Goal: Navigation & Orientation: Understand site structure

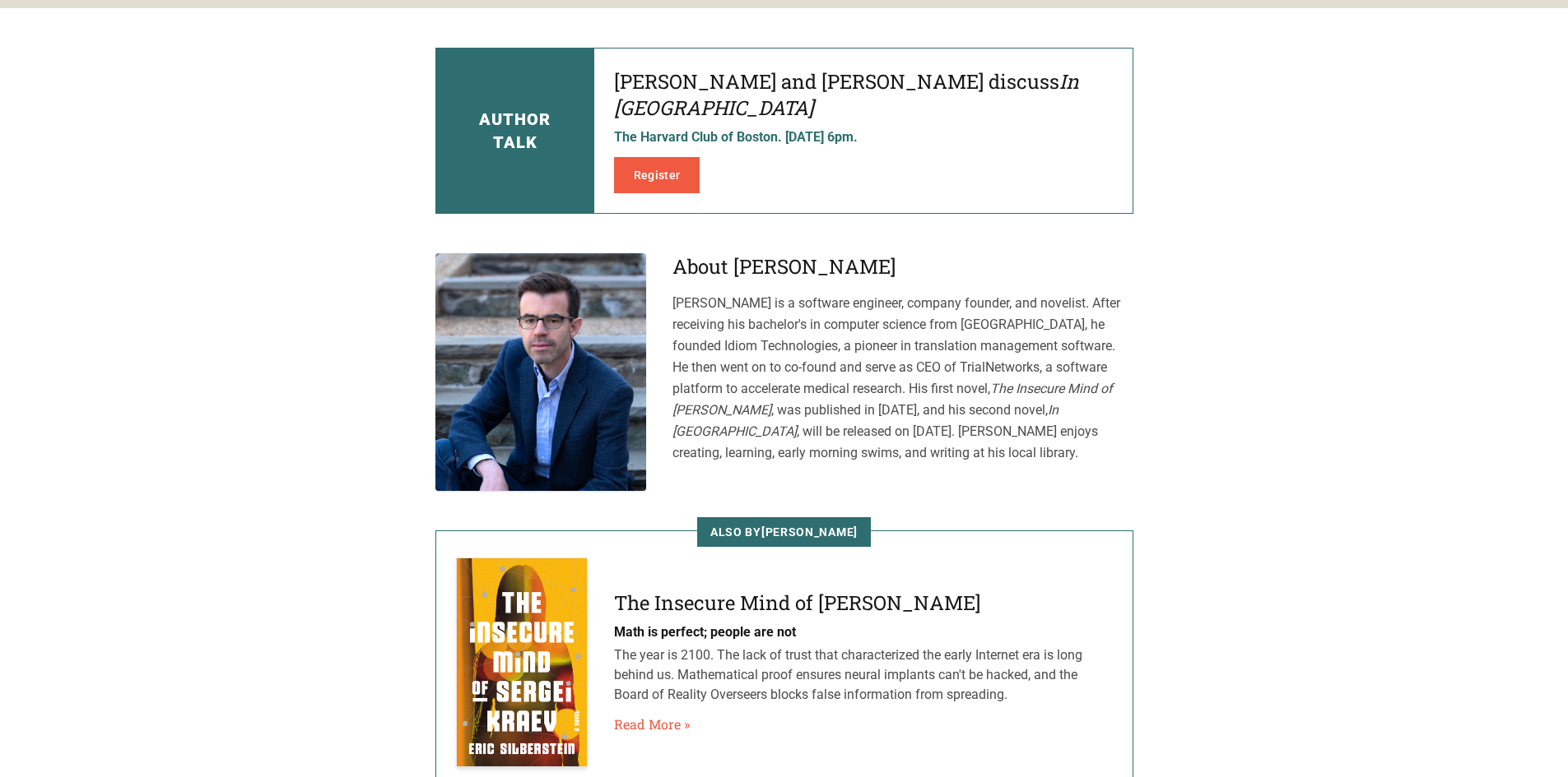
scroll to position [823, 0]
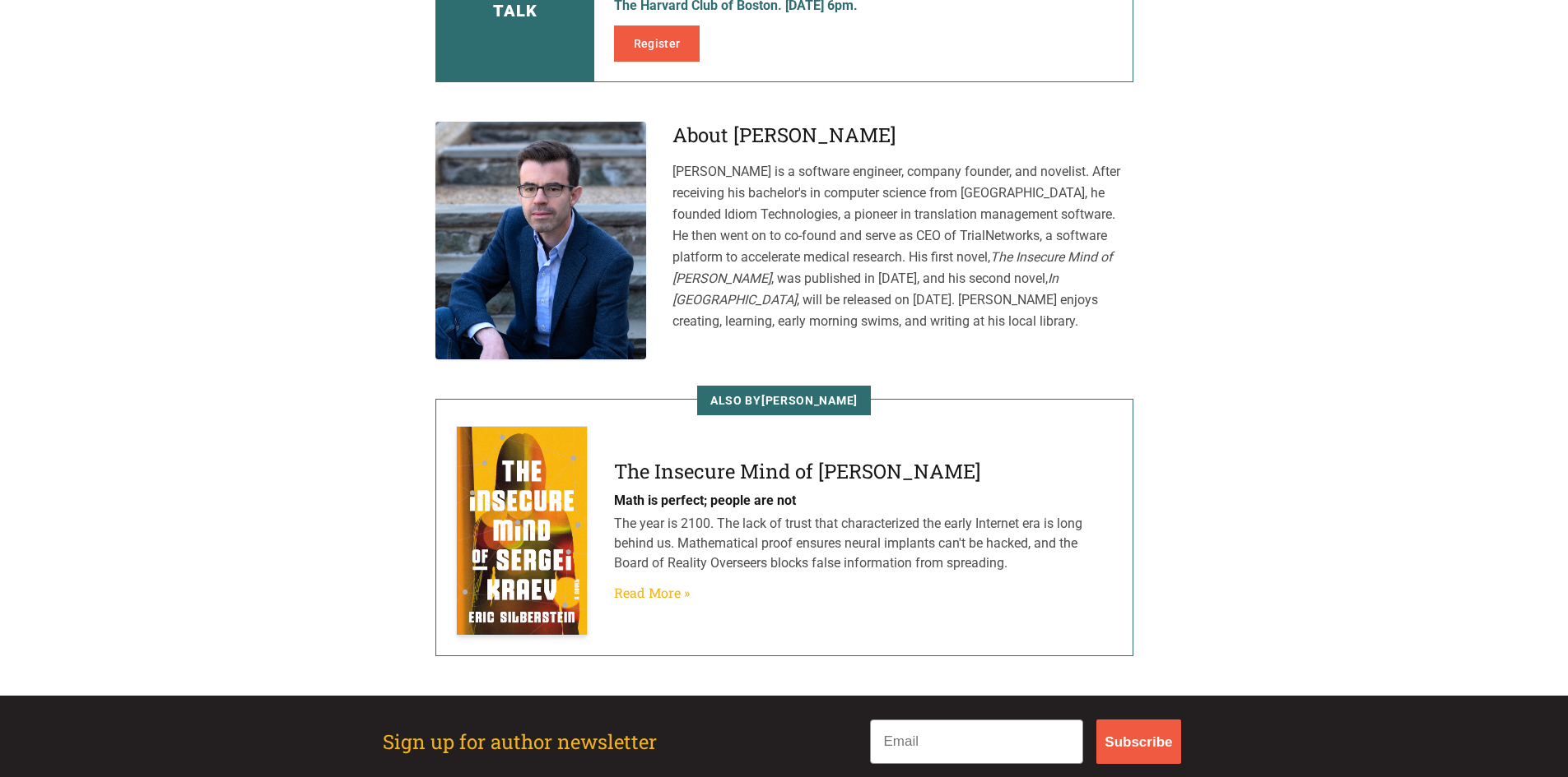
click at [662, 583] on link "Read More »" at bounding box center [652, 593] width 76 height 20
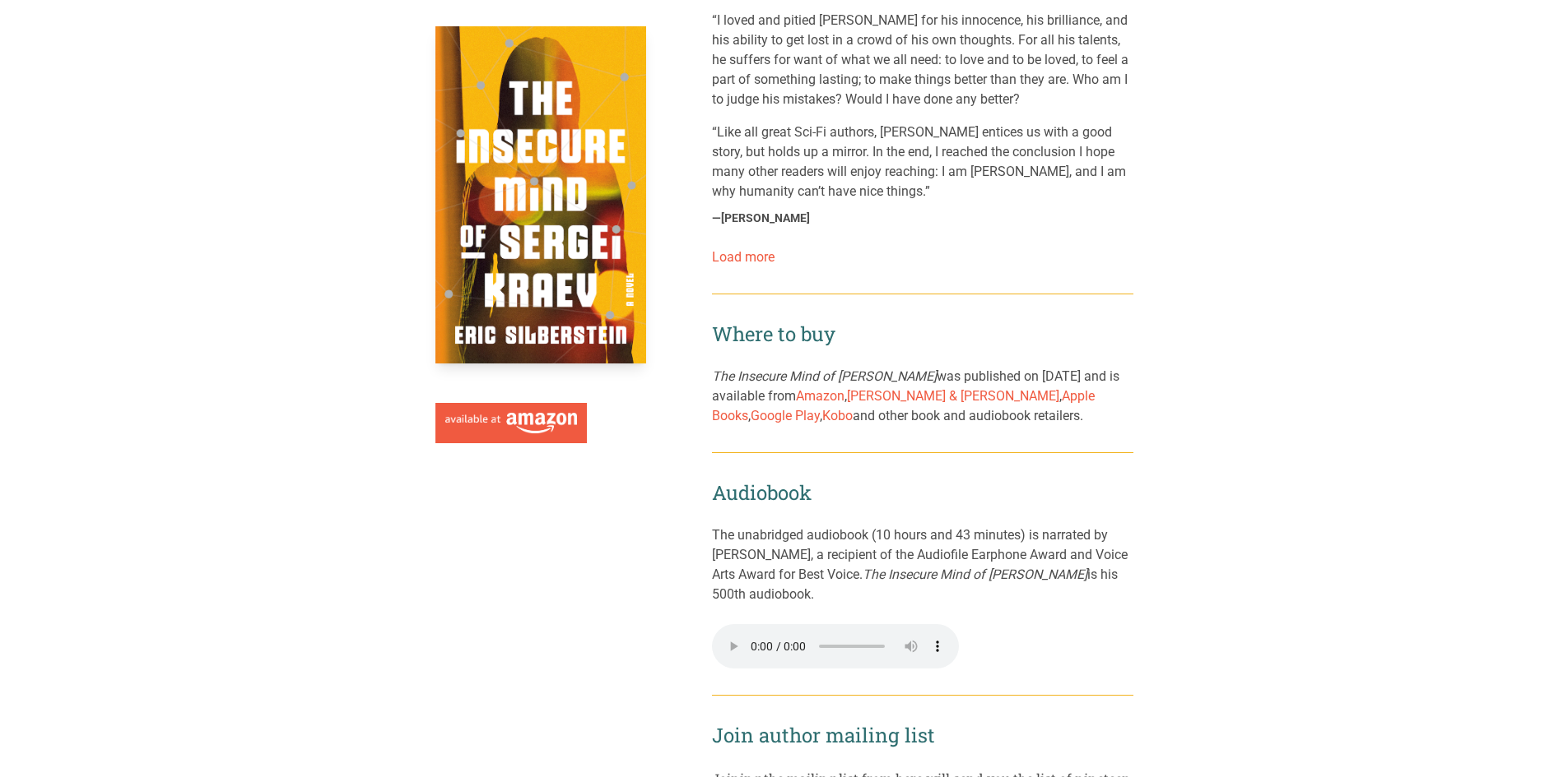
scroll to position [2050, 0]
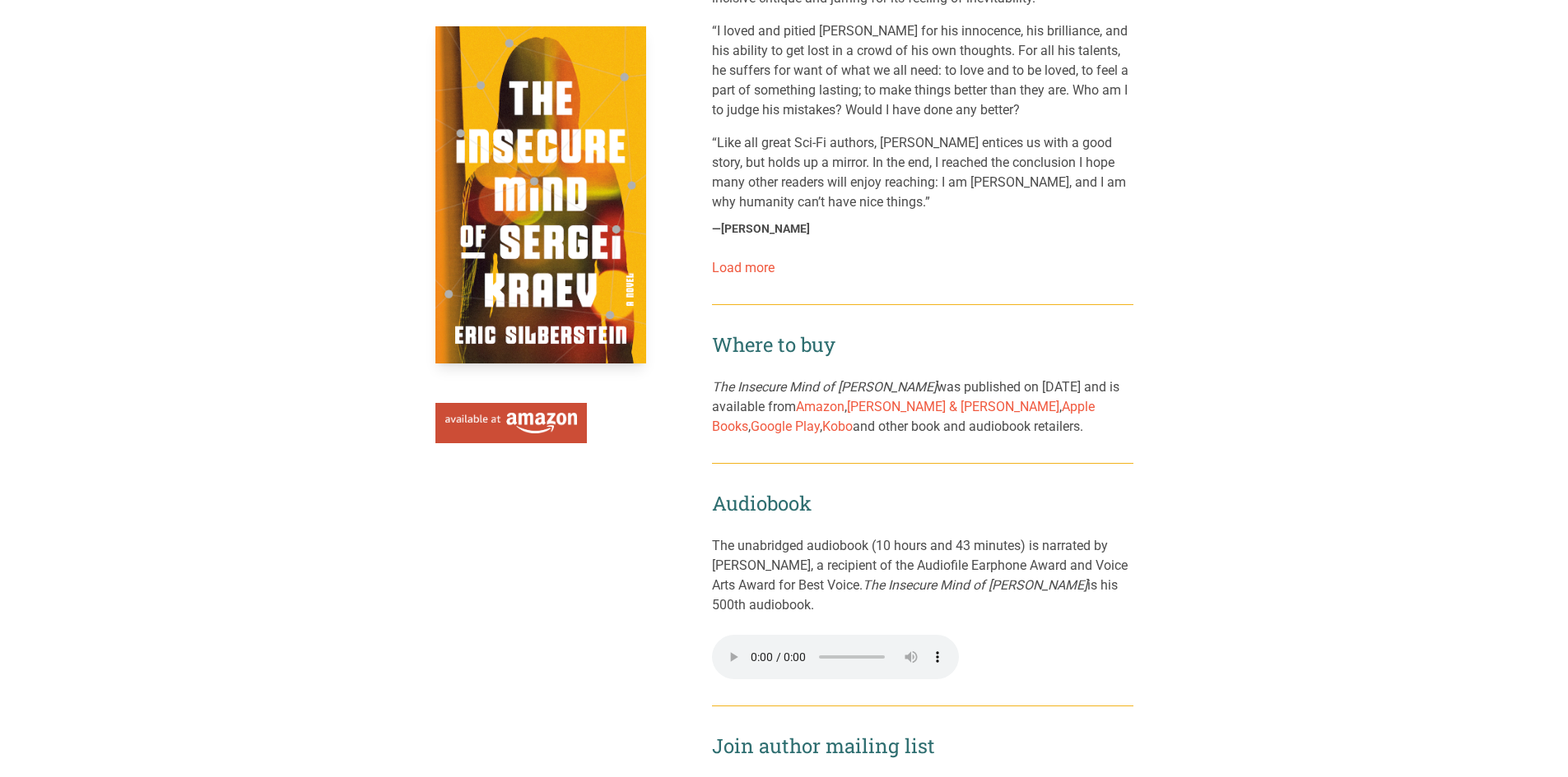
click at [520, 420] on img at bounding box center [511, 424] width 132 height 22
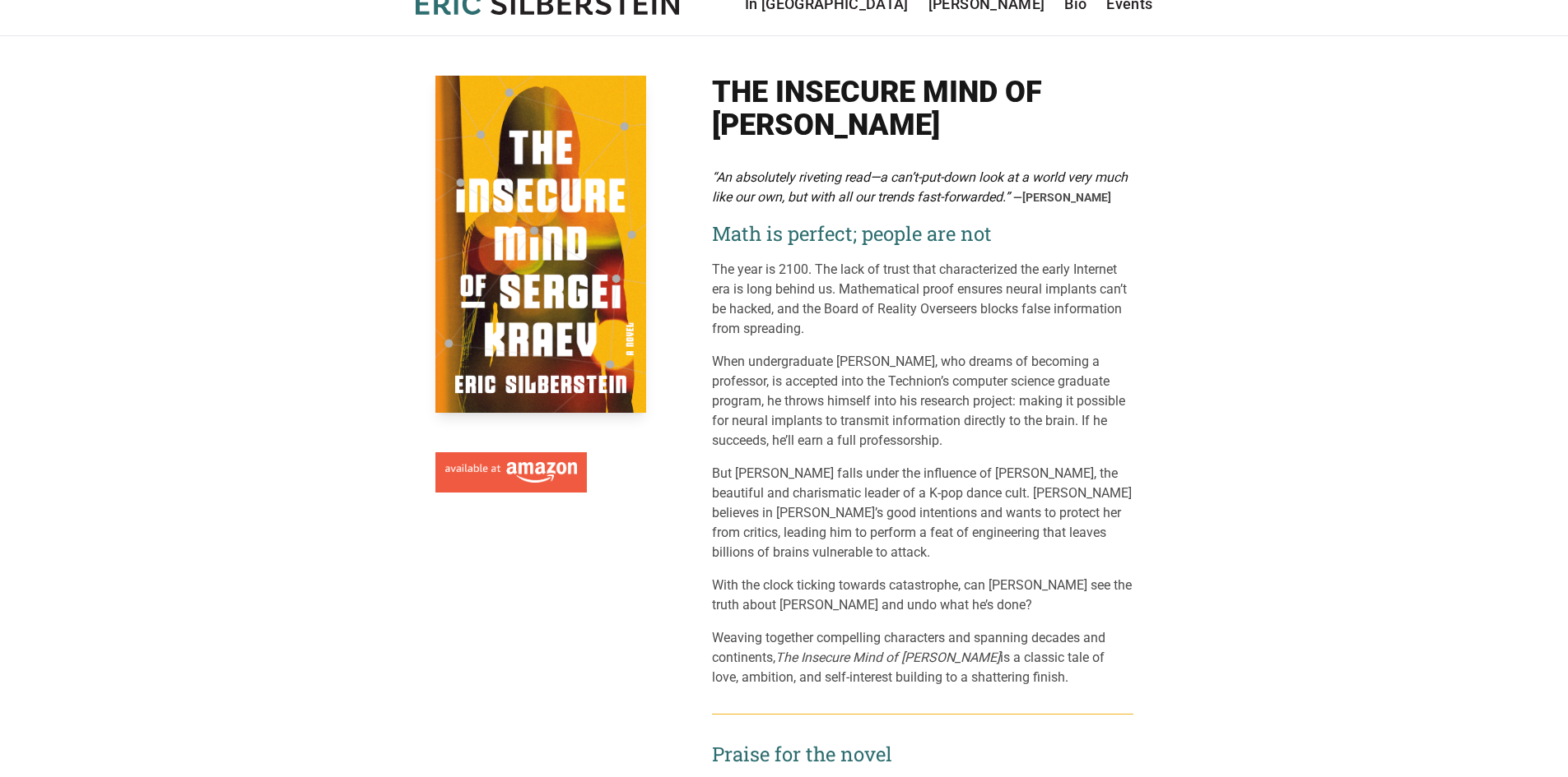
scroll to position [0, 0]
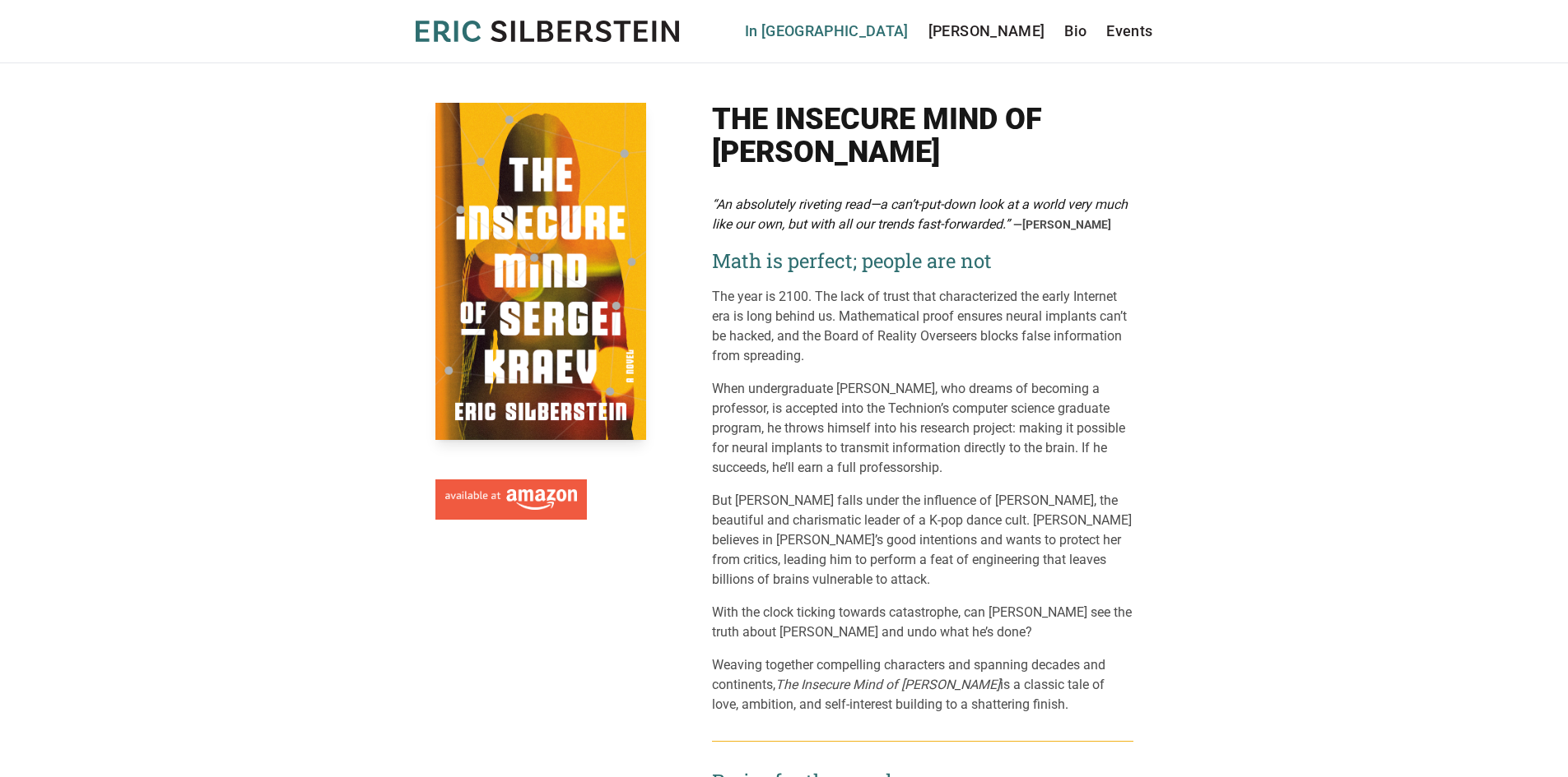
click at [909, 32] on link "In [GEOGRAPHIC_DATA]" at bounding box center [826, 32] width 164 height 23
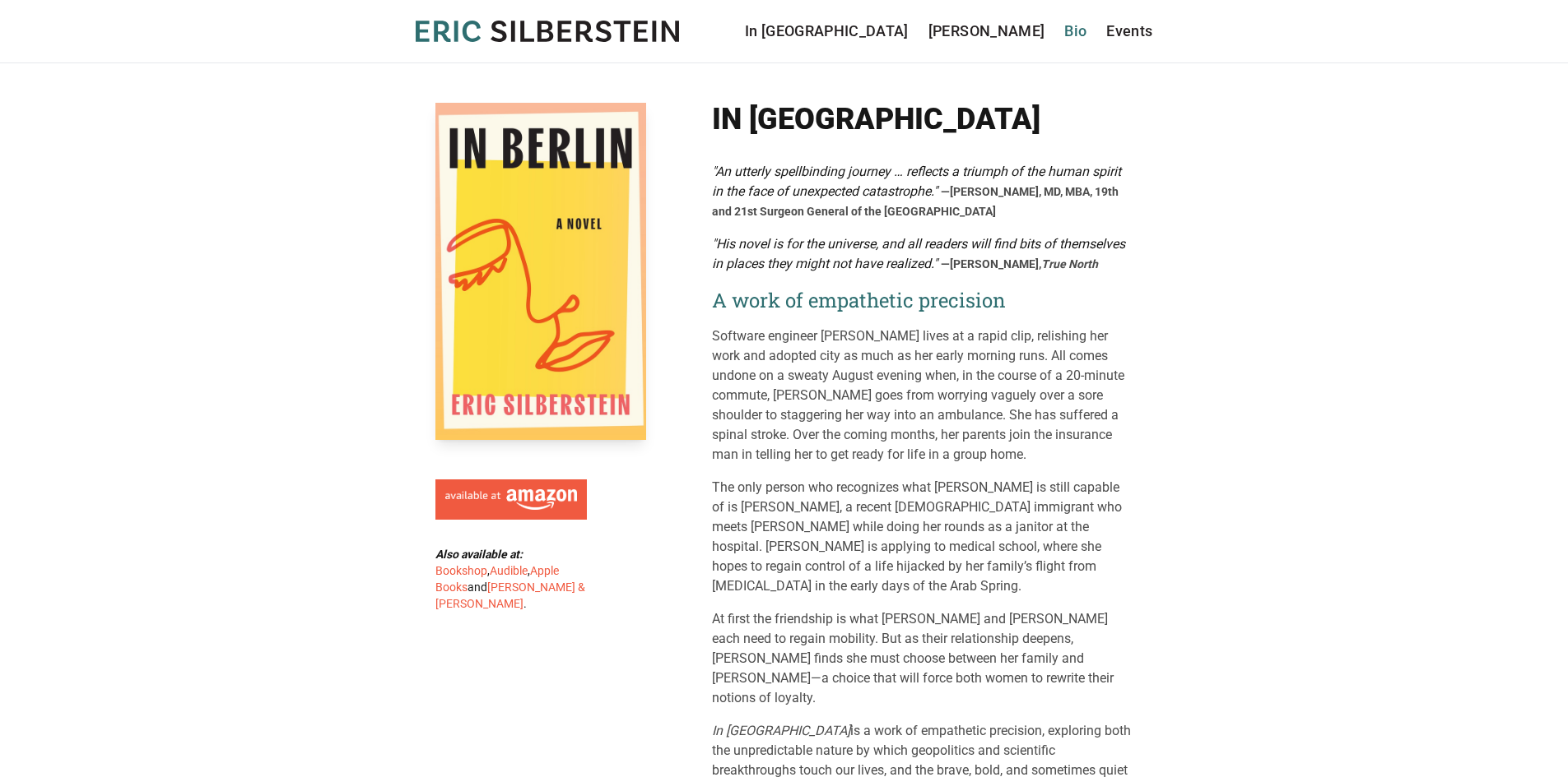
click at [1076, 29] on link "Bio" at bounding box center [1075, 32] width 22 height 23
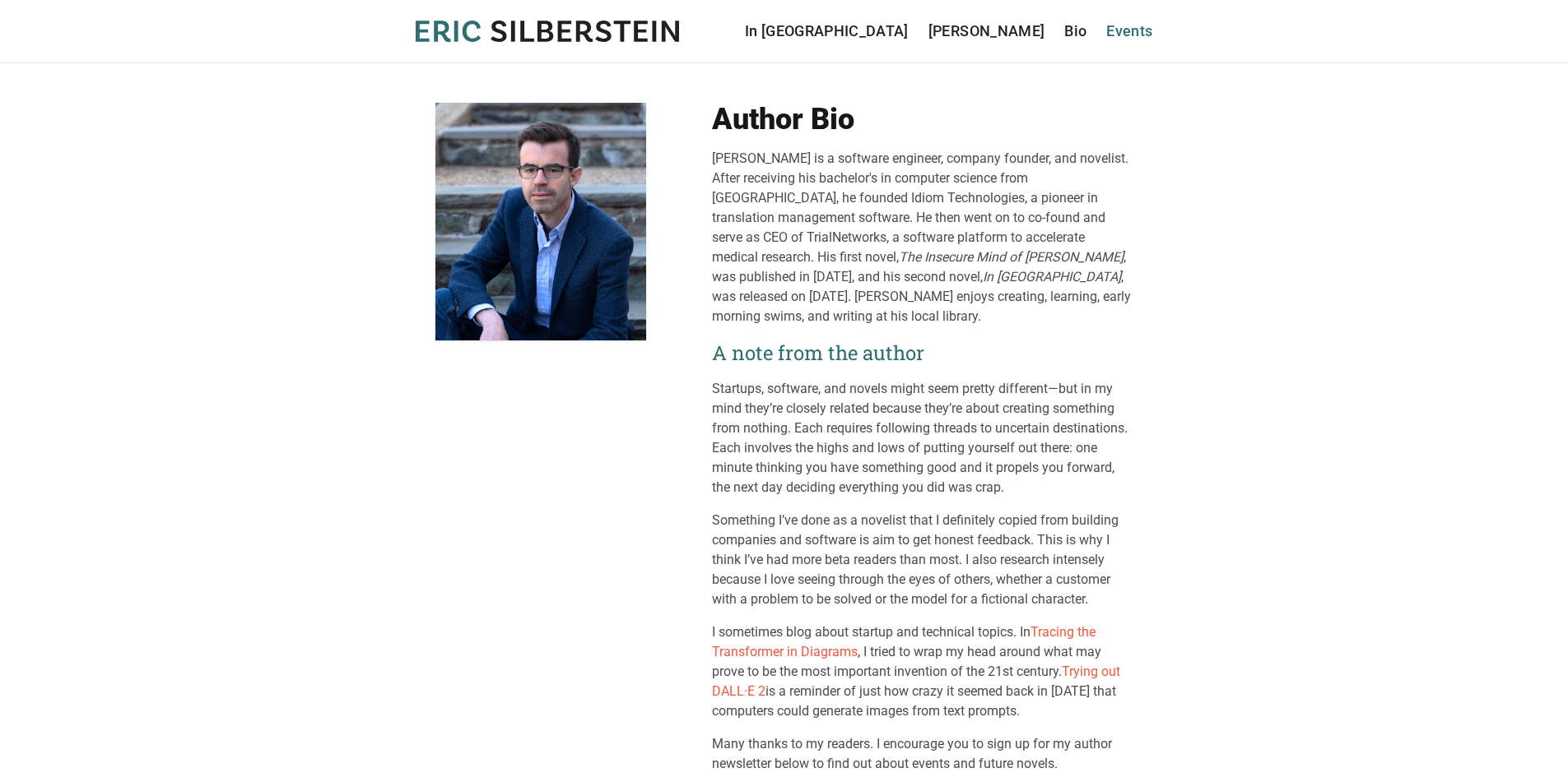
click at [1132, 33] on link "Events" at bounding box center [1129, 32] width 46 height 23
